Goal: Task Accomplishment & Management: Use online tool/utility

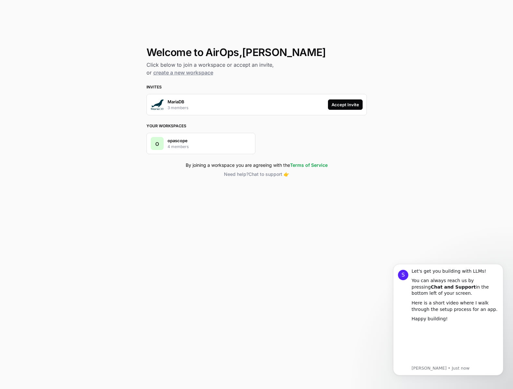
click at [90, 122] on div "Welcome to AirOps, [PERSON_NAME] below to join a workspace or accept an invite,…" at bounding box center [256, 194] width 513 height 389
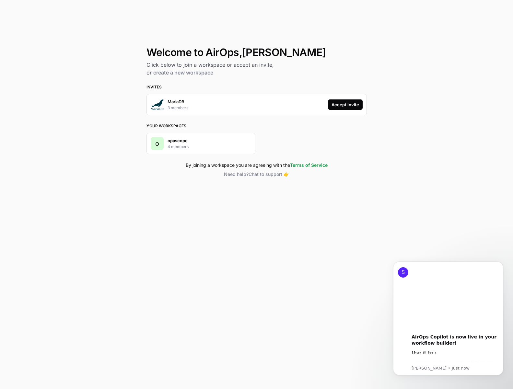
click at [351, 102] on div "Accept Invite" at bounding box center [346, 104] width 28 height 6
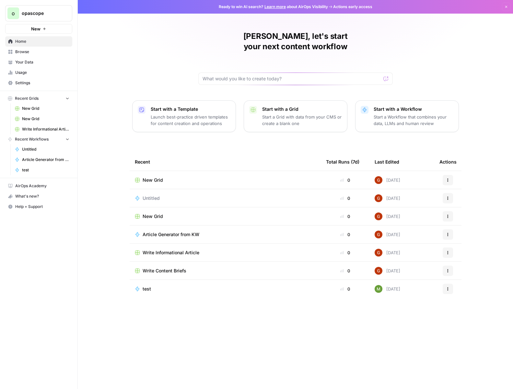
click at [40, 148] on span "Untitled" at bounding box center [45, 150] width 47 height 6
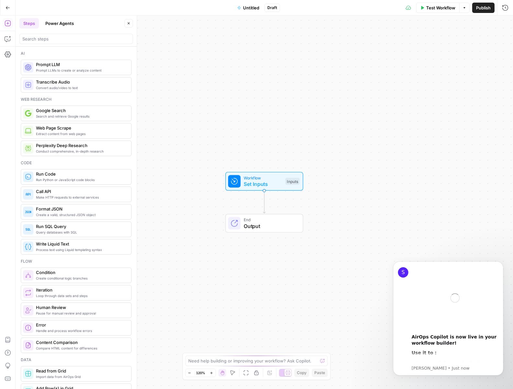
click at [8, 11] on button "Go Back" at bounding box center [8, 8] width 12 height 12
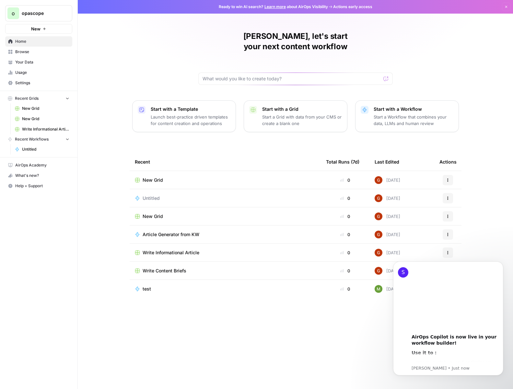
click at [68, 140] on icon "button" at bounding box center [67, 139] width 5 height 5
click at [68, 140] on icon "button" at bounding box center [68, 139] width 2 height 3
click at [193, 231] on span "Article Generator from KW" at bounding box center [171, 234] width 57 height 6
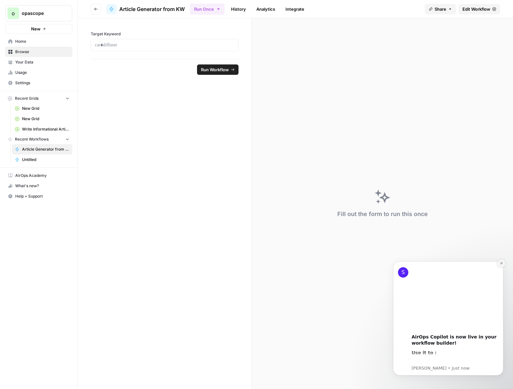
click at [504, 264] on button "Dismiss notification" at bounding box center [501, 263] width 8 height 8
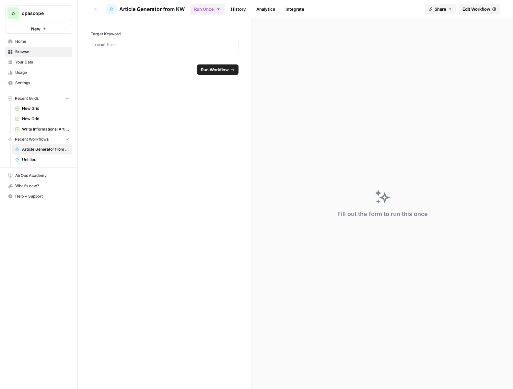
click at [146, 90] on form "Target Keyword Run Workflow" at bounding box center [165, 203] width 174 height 371
drag, startPoint x: 133, startPoint y: 135, endPoint x: 132, endPoint y: 123, distance: 12.0
click at [132, 135] on form "Target Keyword Run Workflow" at bounding box center [165, 203] width 174 height 371
